Goal: Task Accomplishment & Management: Manage account settings

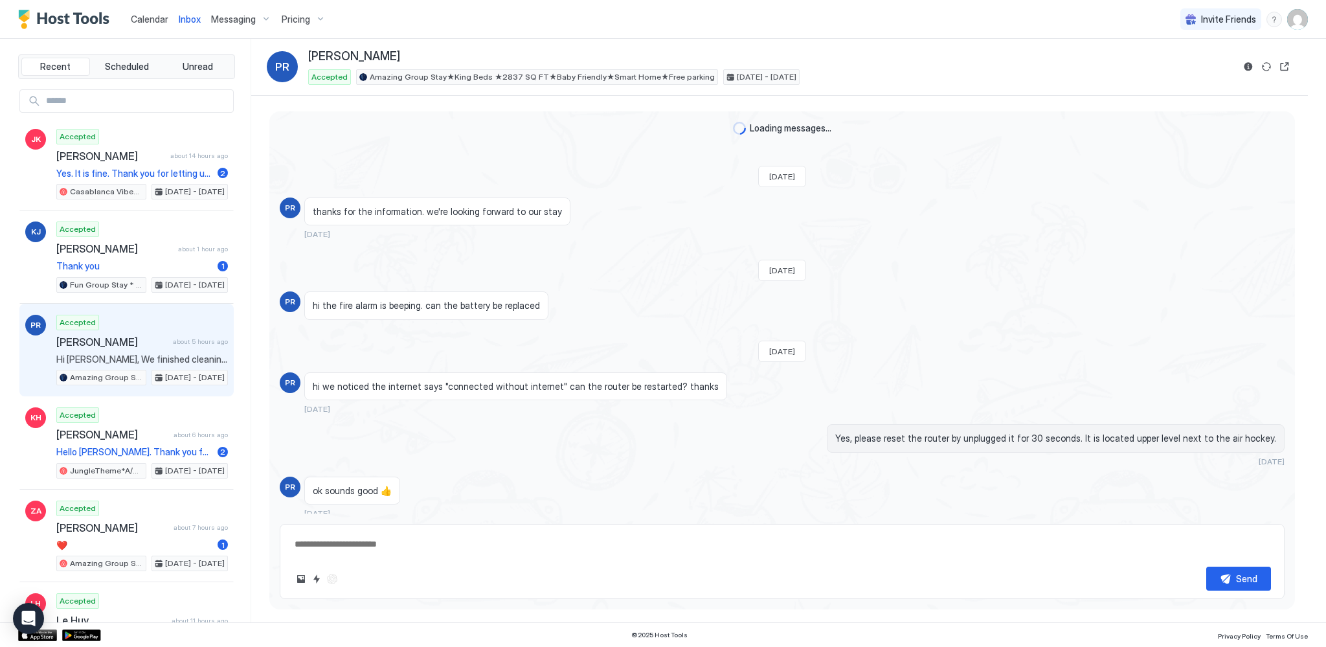
scroll to position [1401, 0]
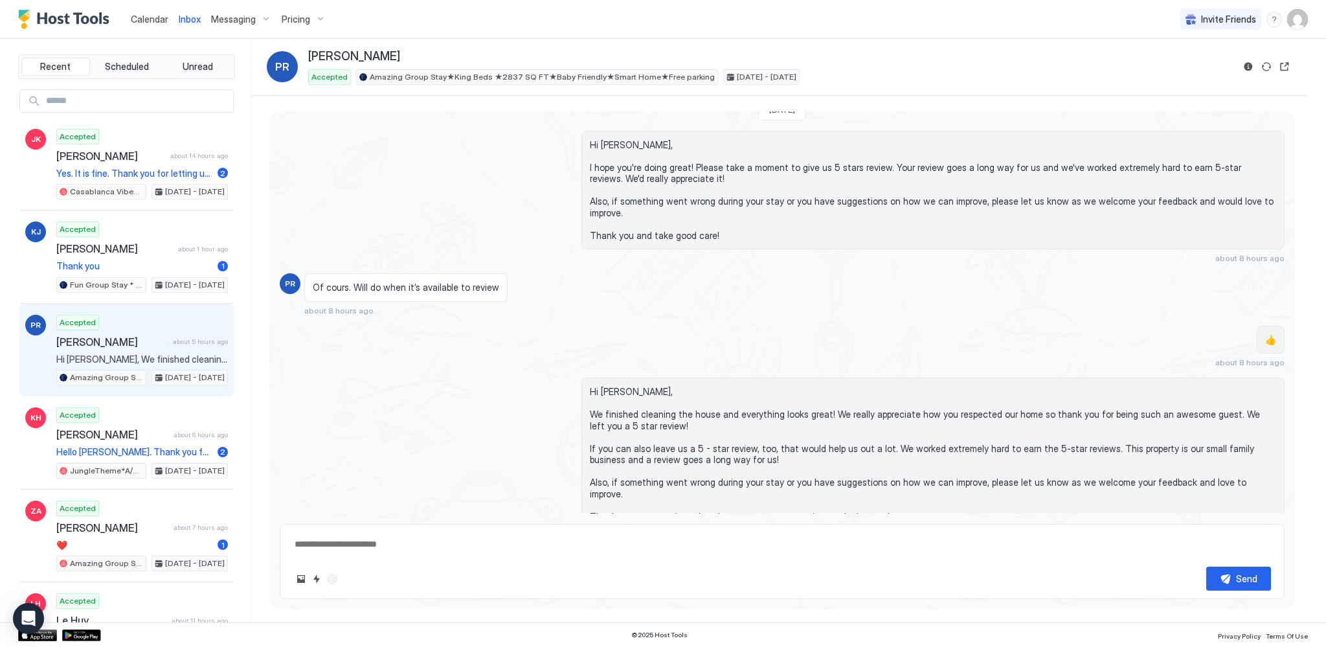
click at [230, 27] on div "Messaging" at bounding box center [241, 19] width 71 height 22
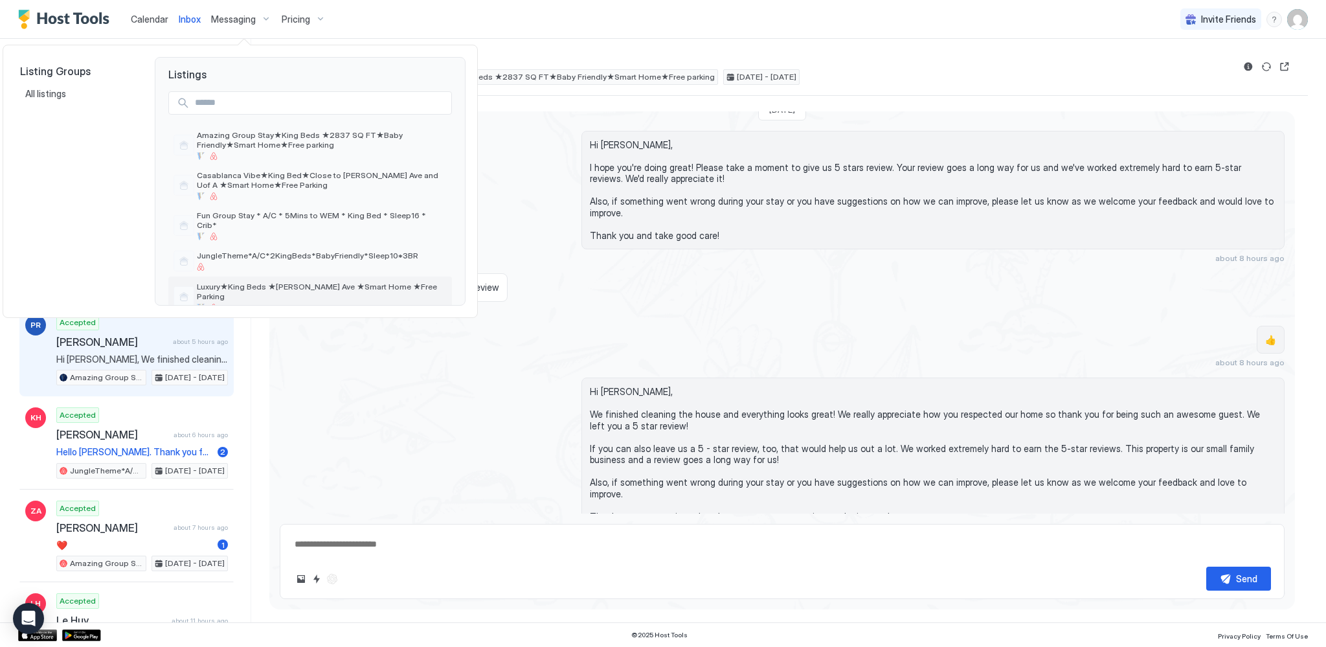
click at [241, 282] on span "Luxury★King Beds ★[PERSON_NAME] Ave ★Smart Home ★Free Parking" at bounding box center [322, 291] width 250 height 19
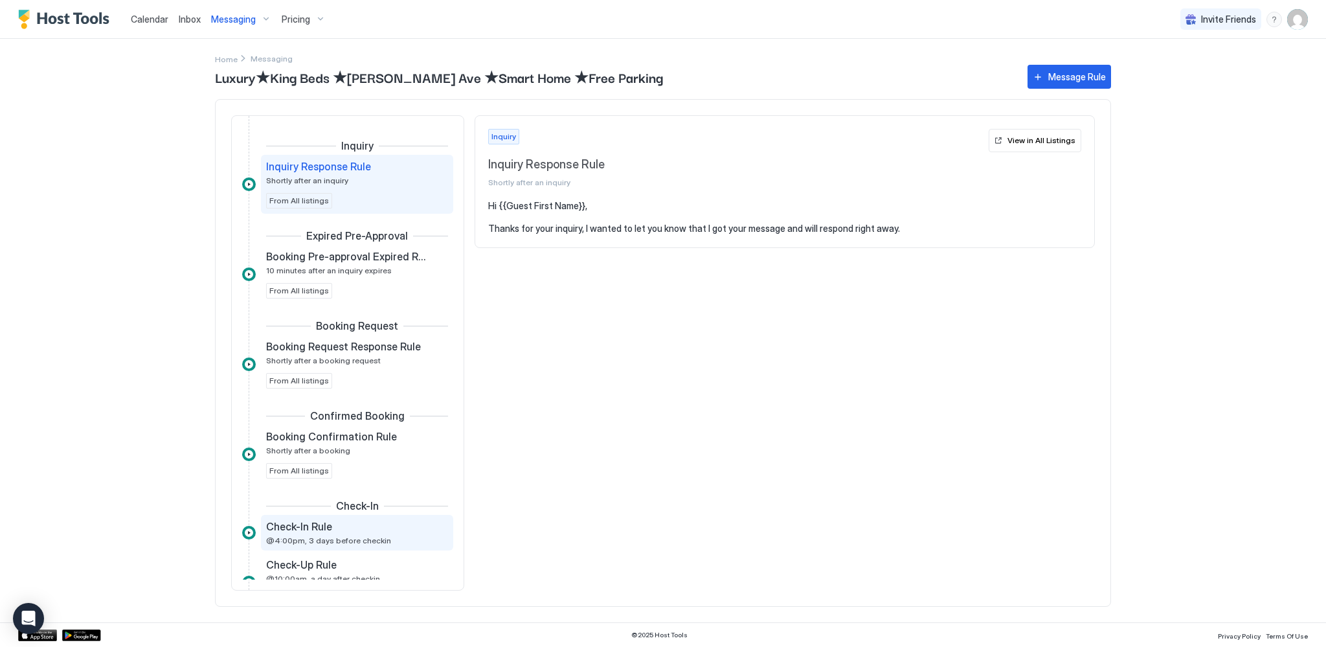
click at [338, 539] on span "@4:00pm, 3 days before checkin" at bounding box center [328, 540] width 125 height 10
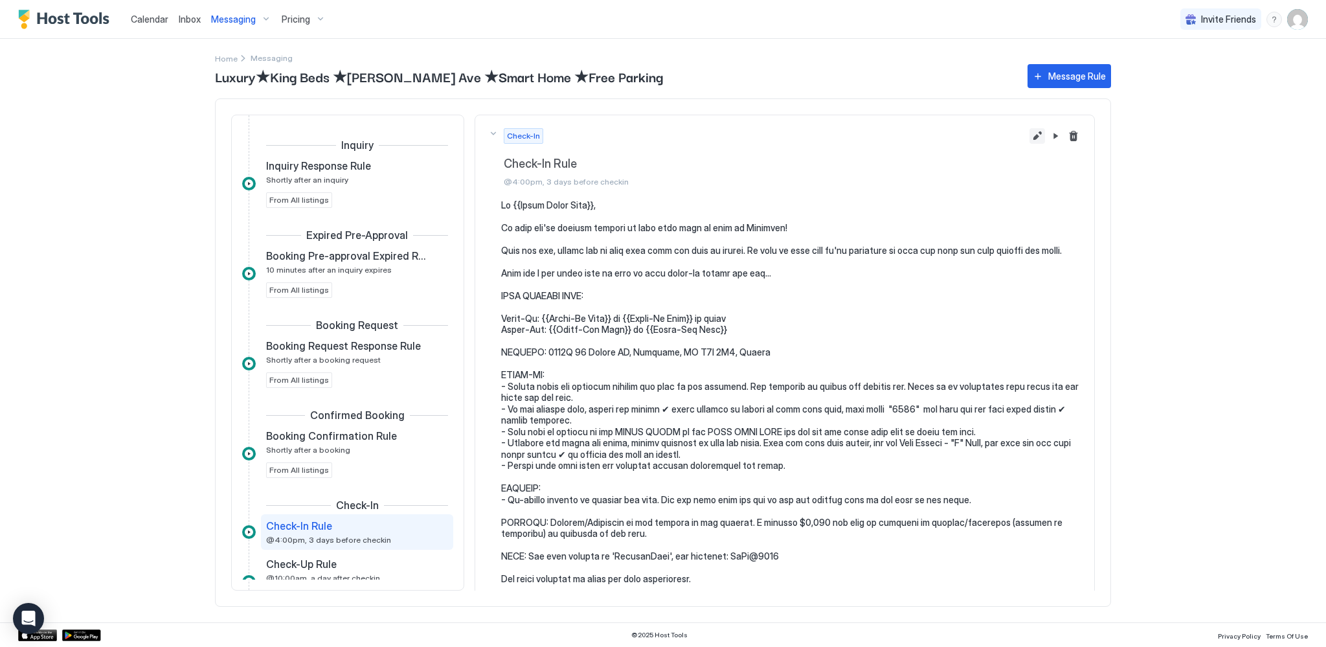
click at [1029, 133] on button "Edit message rule" at bounding box center [1037, 136] width 16 height 16
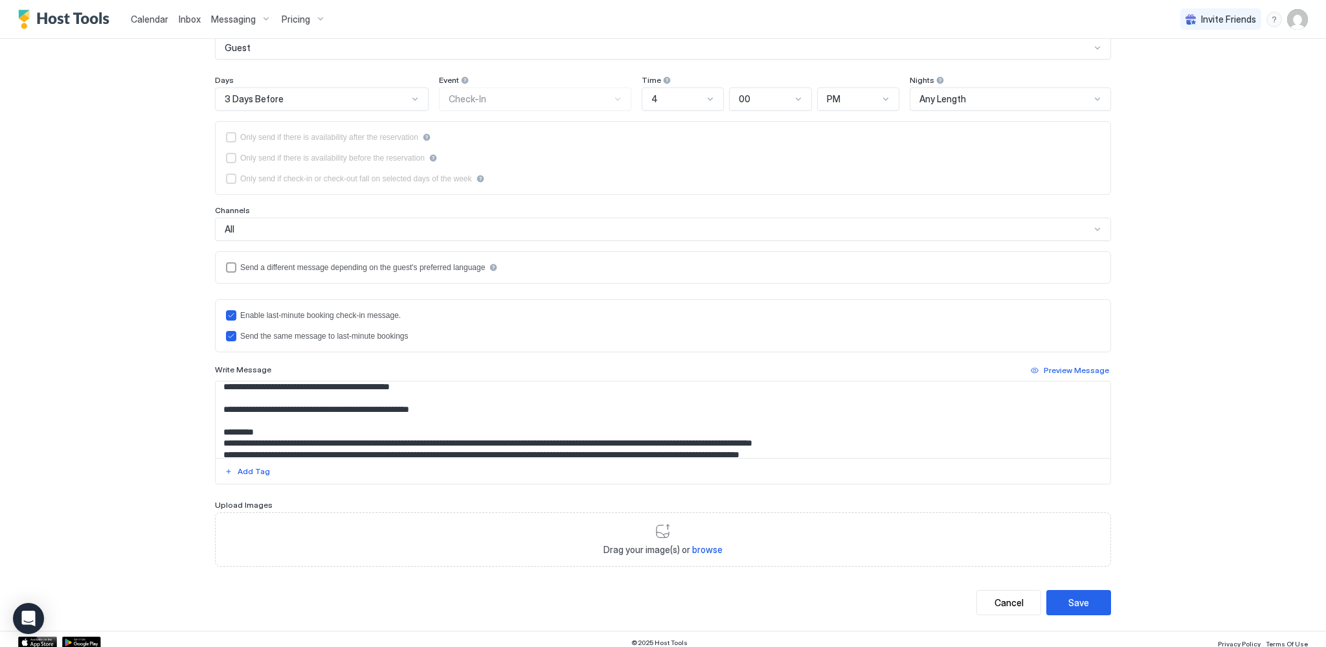
scroll to position [195, 0]
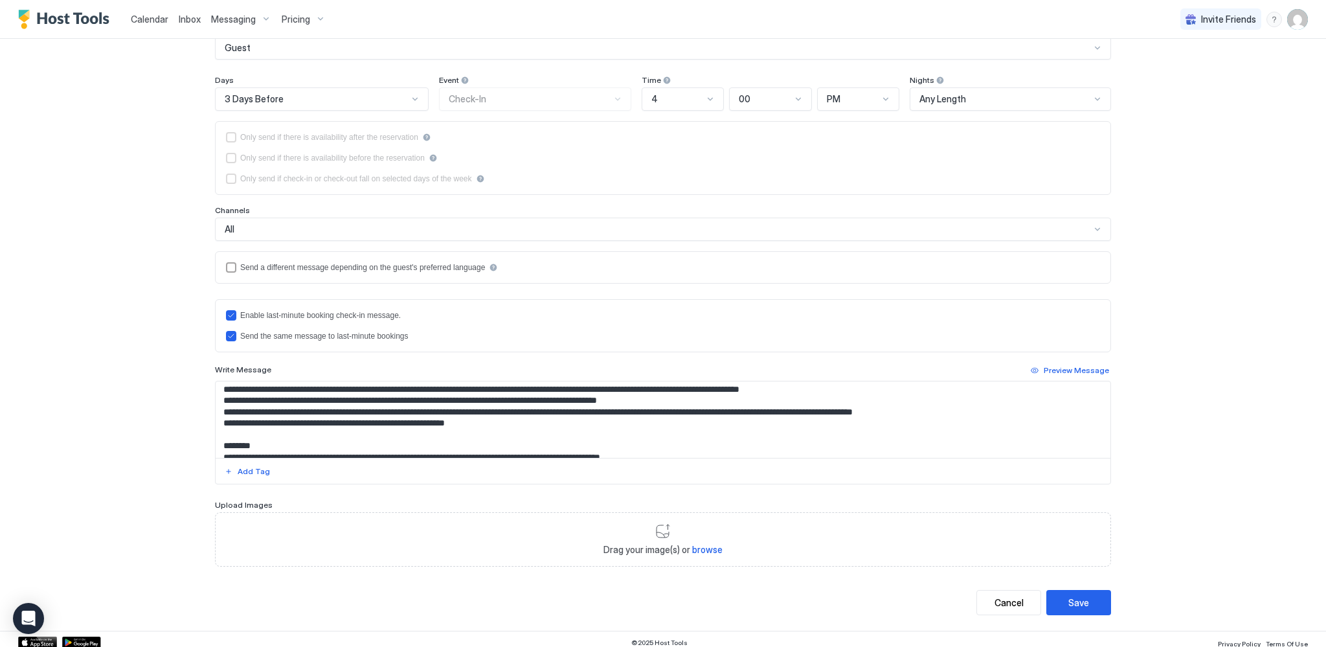
click at [618, 390] on textarea "Input Field" at bounding box center [663, 419] width 895 height 76
type textarea "**********"
click at [1056, 596] on button "Save" at bounding box center [1078, 602] width 65 height 25
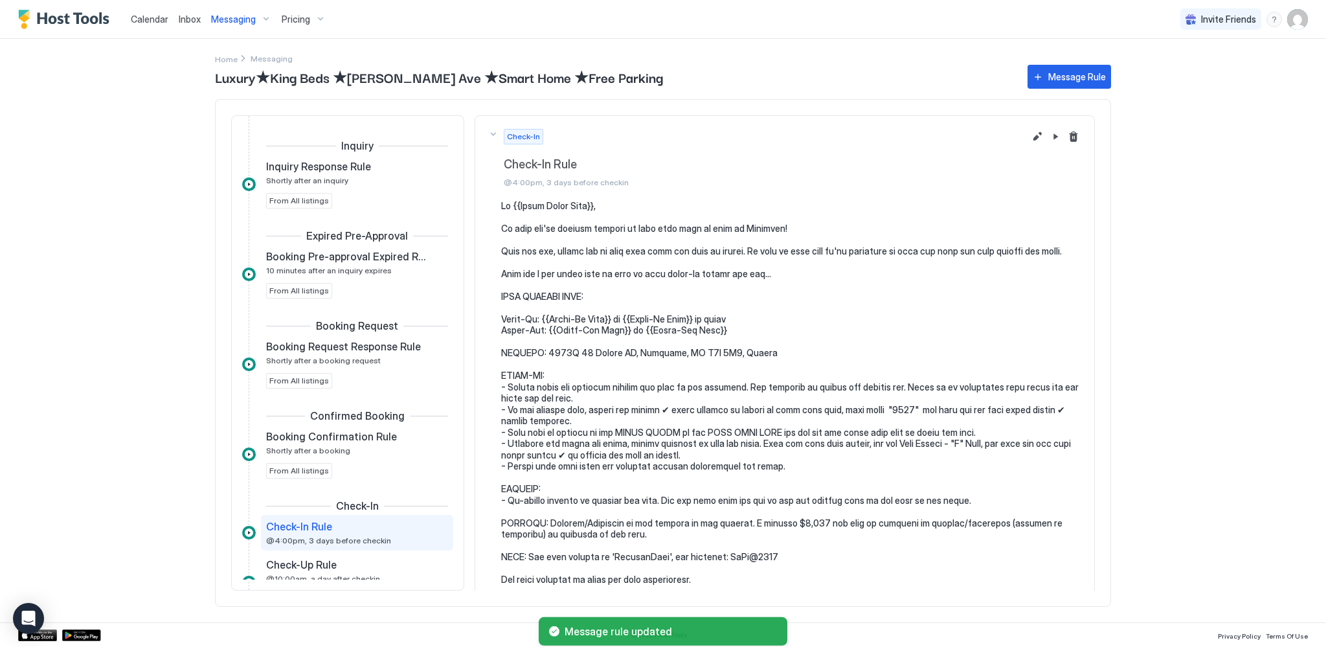
scroll to position [179, 0]
